Goal: Navigation & Orientation: Find specific page/section

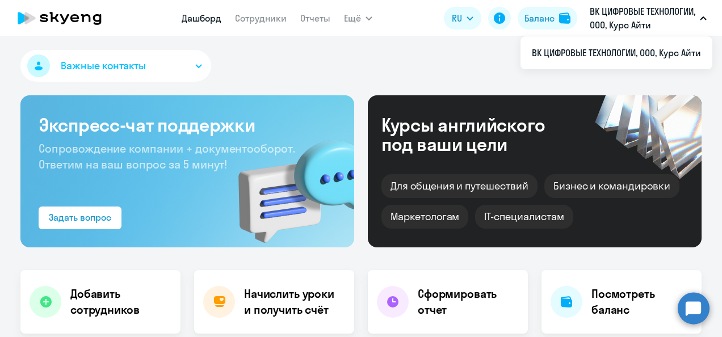
select select "30"
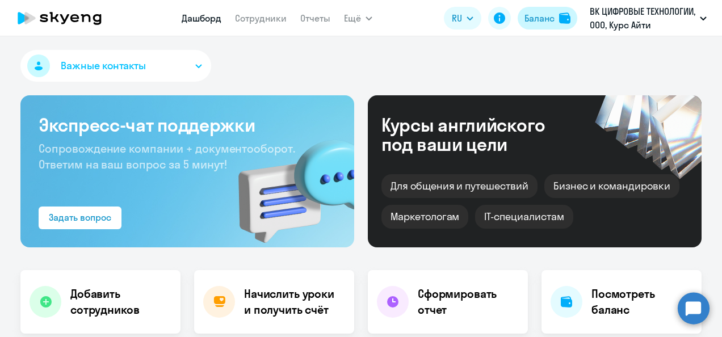
click at [536, 18] on div "Баланс" at bounding box center [540, 18] width 30 height 14
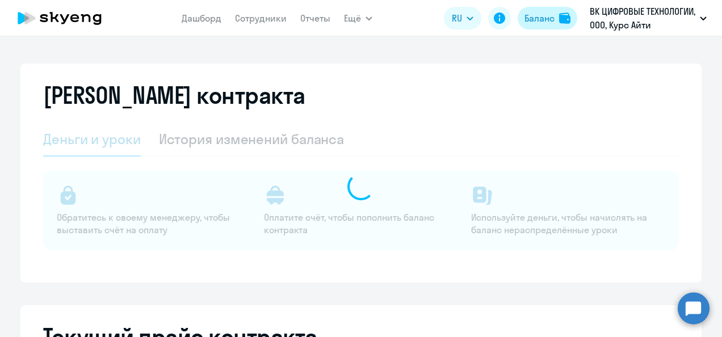
select select "english_adult_not_native_speaker"
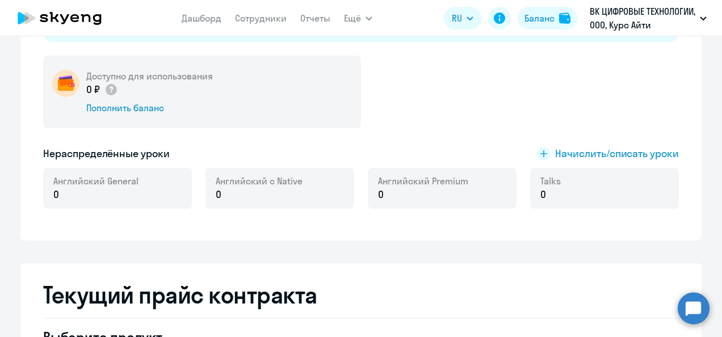
scroll to position [170, 0]
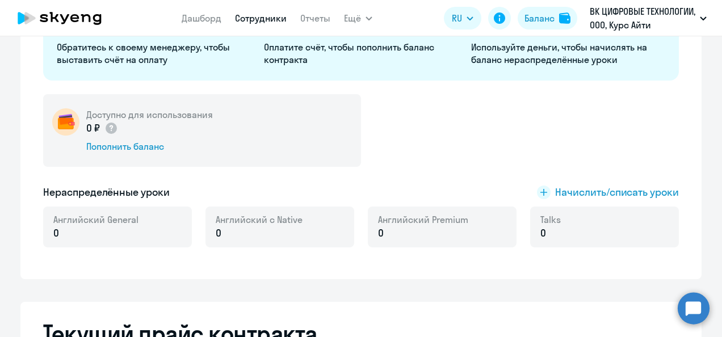
click at [252, 22] on link "Сотрудники" at bounding box center [261, 17] width 52 height 11
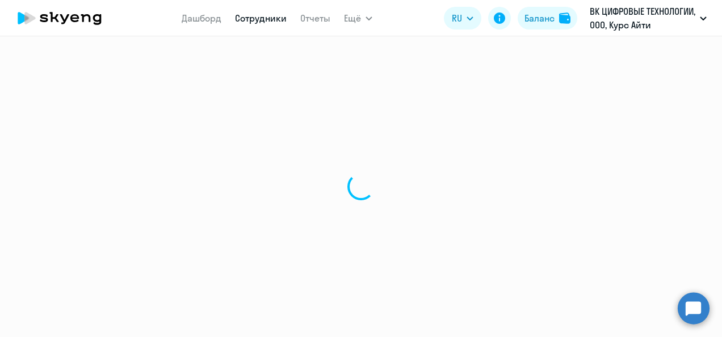
select select "30"
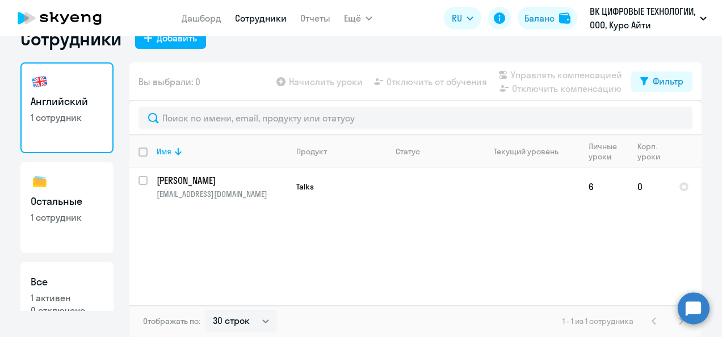
scroll to position [42, 0]
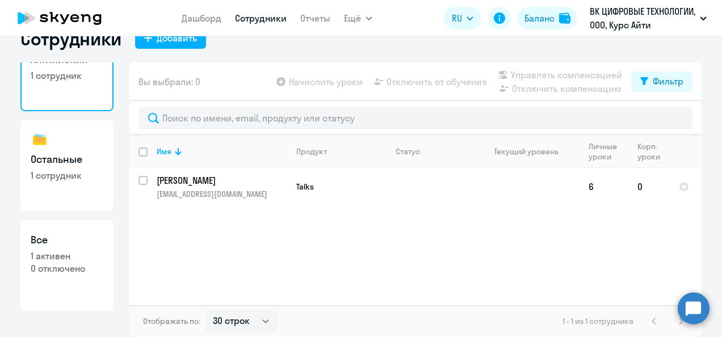
click at [82, 242] on h3 "Все" at bounding box center [67, 240] width 73 height 15
select select "30"
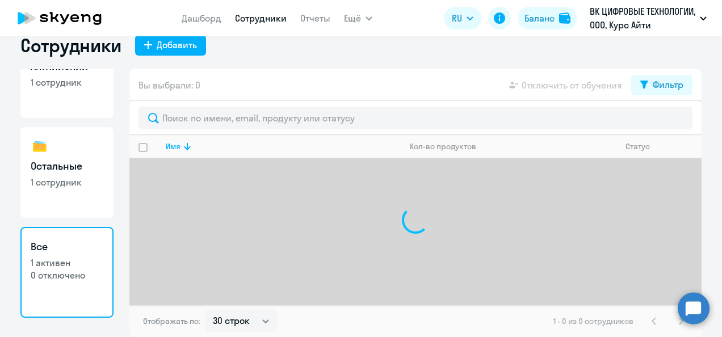
scroll to position [19, 0]
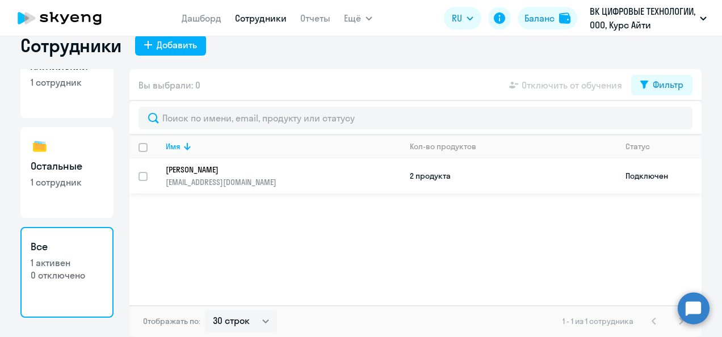
click at [419, 174] on td "2 продукта" at bounding box center [509, 175] width 216 height 35
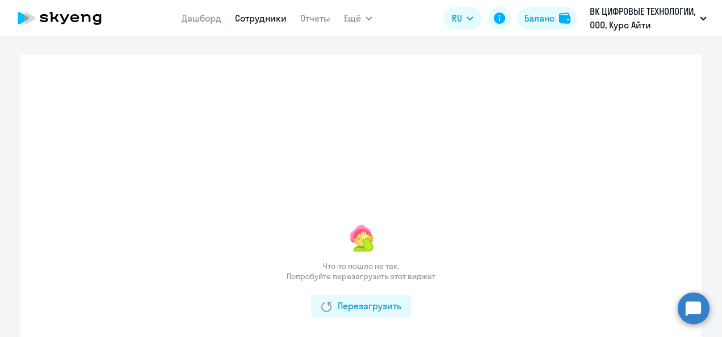
scroll to position [114, 0]
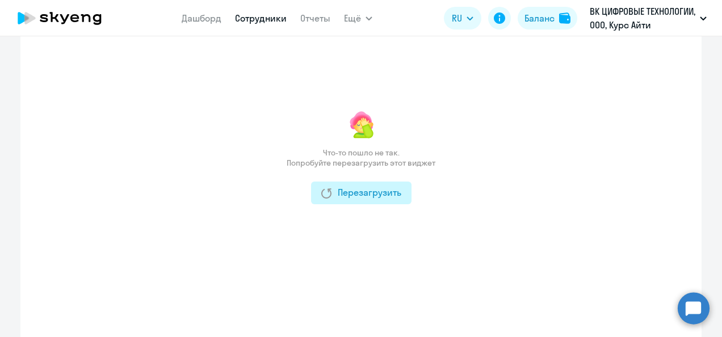
click at [354, 198] on div "Перезагрузить" at bounding box center [361, 193] width 80 height 14
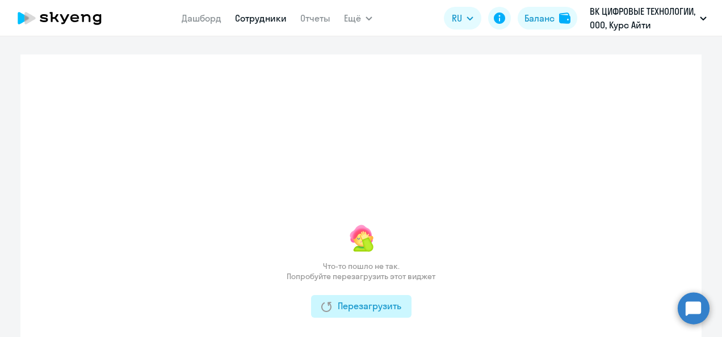
select select "english"
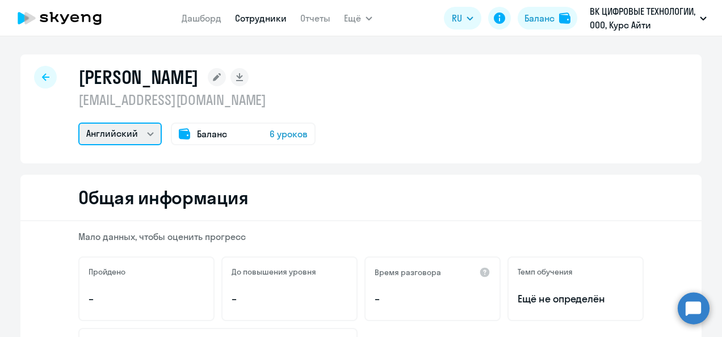
click at [153, 136] on select "Английский Остальные" at bounding box center [119, 134] width 83 height 23
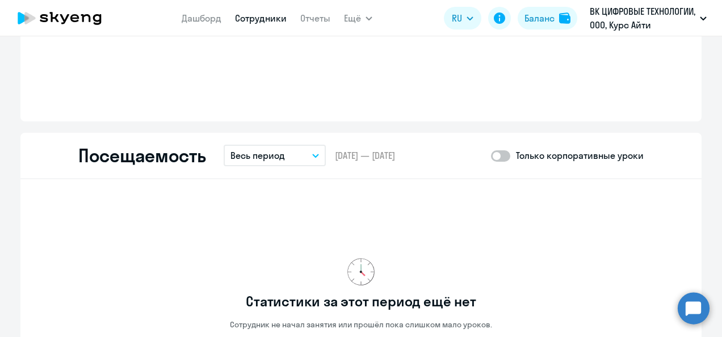
scroll to position [1306, 0]
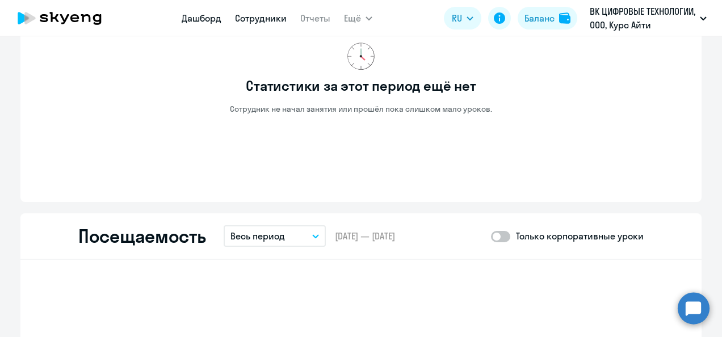
click at [203, 18] on link "Дашборд" at bounding box center [202, 17] width 40 height 11
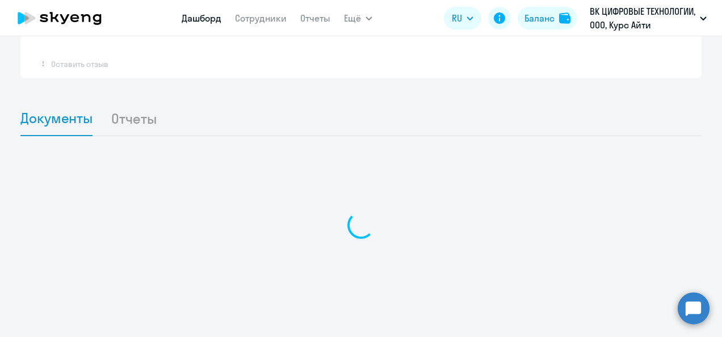
scroll to position [1071, 0]
select select "30"
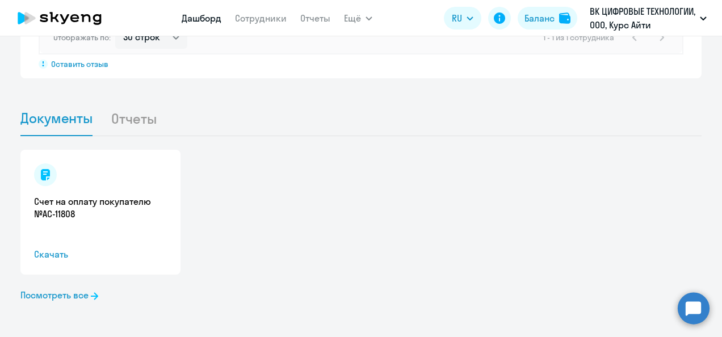
click at [245, 26] on nav "Дашборд Сотрудники Отчеты" at bounding box center [256, 18] width 149 height 23
click at [248, 23] on link "Сотрудники" at bounding box center [261, 17] width 52 height 11
select select "30"
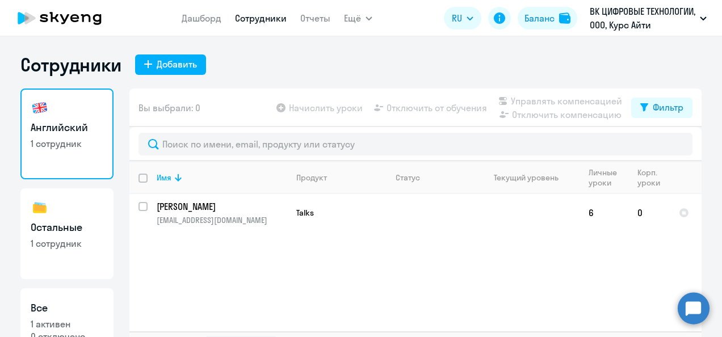
click at [77, 233] on h3 "Остальные" at bounding box center [67, 227] width 73 height 15
select select "30"
